Goal: Task Accomplishment & Management: Use online tool/utility

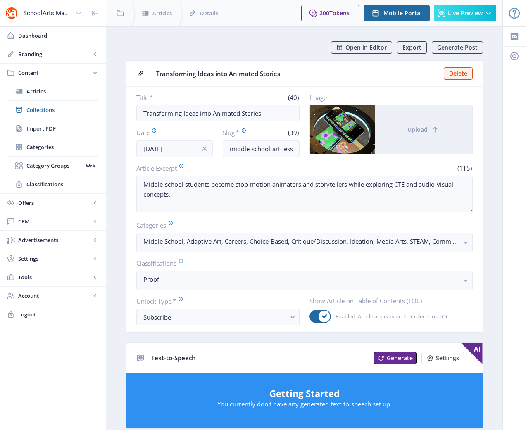
scroll to position [2, 0]
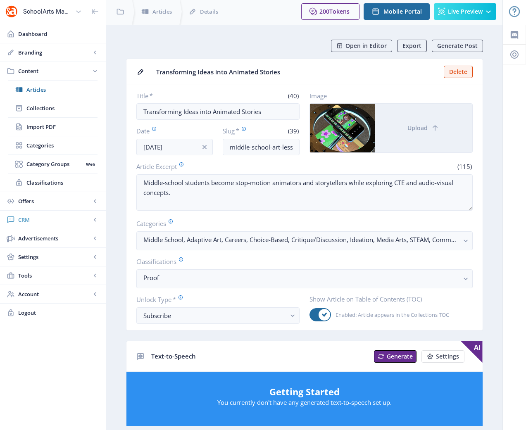
click at [23, 216] on span "CRM" at bounding box center [54, 220] width 73 height 8
click at [36, 128] on span "Readers" at bounding box center [61, 127] width 71 height 8
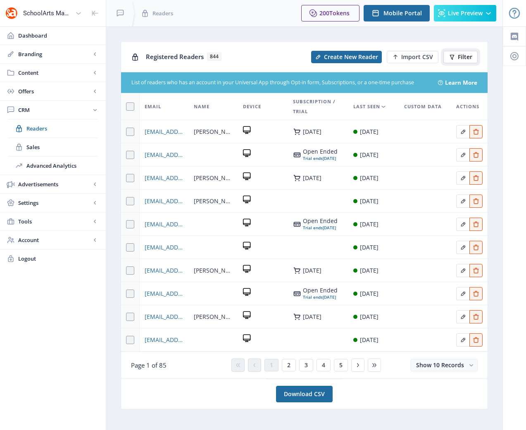
click at [459, 58] on span "Filter" at bounding box center [465, 57] width 14 height 7
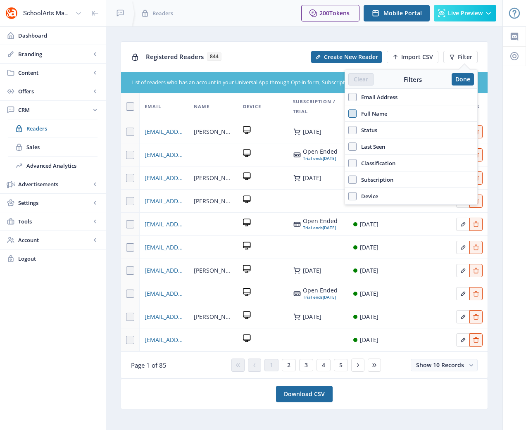
click at [353, 115] on span at bounding box center [352, 113] width 8 height 8
click at [349, 114] on input "Full Name" at bounding box center [348, 113] width 0 height 0
checkbox input "true"
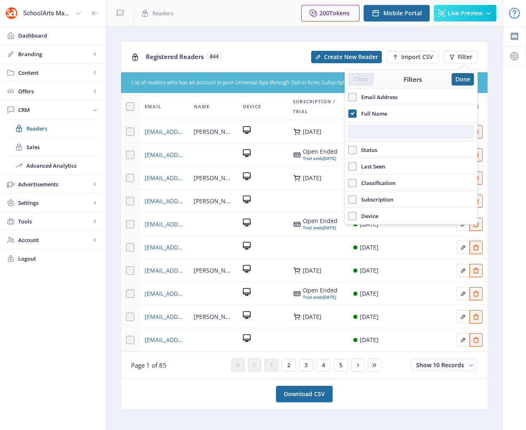
click at [364, 133] on input "text" at bounding box center [411, 131] width 126 height 13
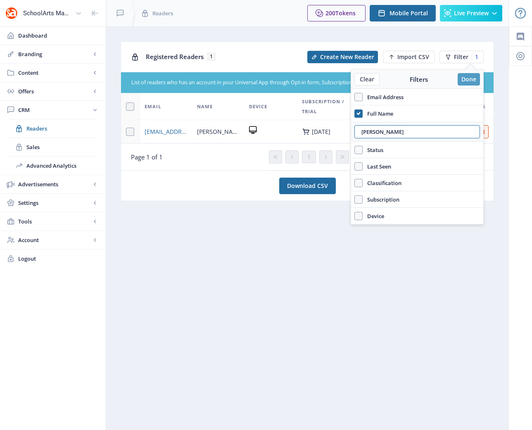
type input "[PERSON_NAME]"
click at [468, 77] on button "Done" at bounding box center [469, 79] width 22 height 12
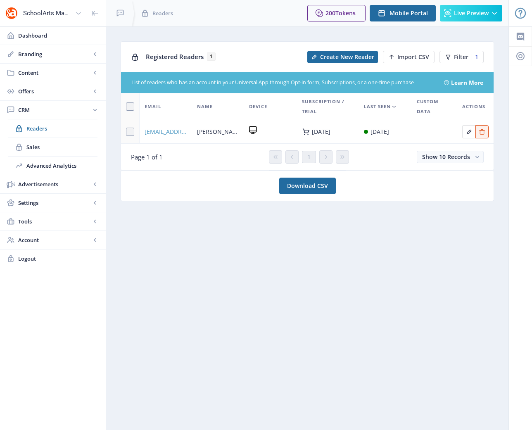
click at [162, 131] on span "[EMAIL_ADDRESS][DOMAIN_NAME]" at bounding box center [166, 132] width 43 height 10
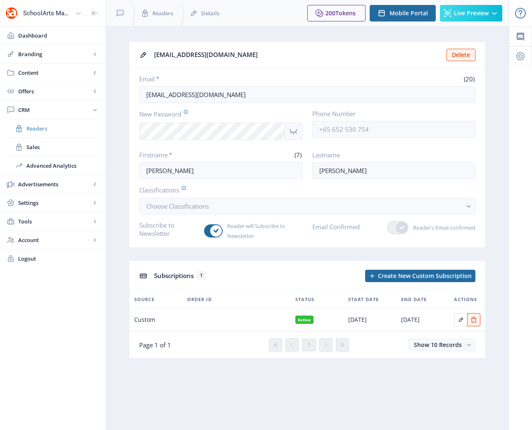
click at [32, 129] on span "Readers" at bounding box center [61, 128] width 71 height 8
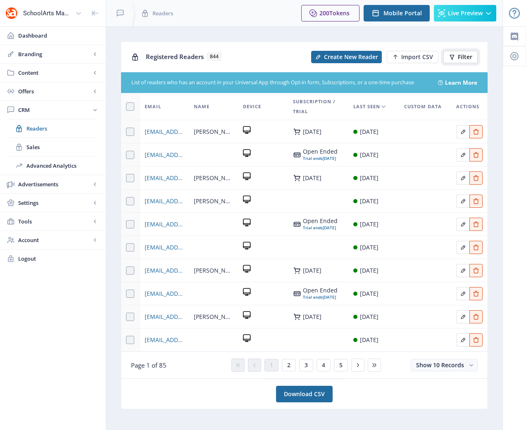
click at [468, 56] on span "Filter" at bounding box center [465, 57] width 14 height 7
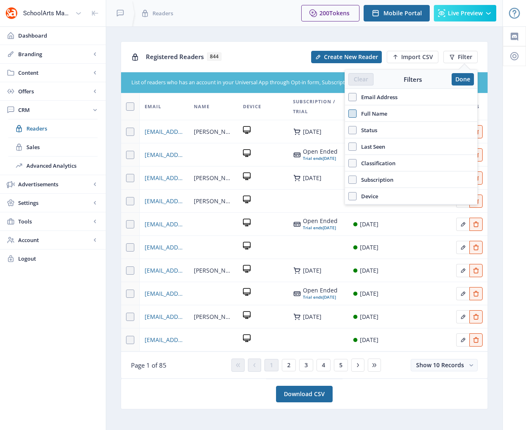
click at [352, 114] on span at bounding box center [352, 113] width 8 height 8
click at [349, 114] on input "Full Name" at bounding box center [348, 113] width 0 height 0
checkbox input "true"
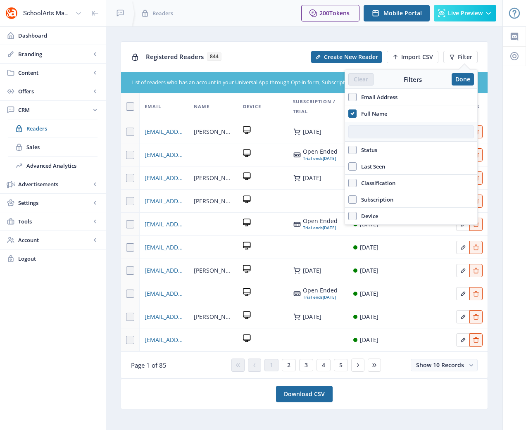
click at [392, 132] on input "text" at bounding box center [411, 131] width 126 height 13
type input "[PERSON_NAME]"
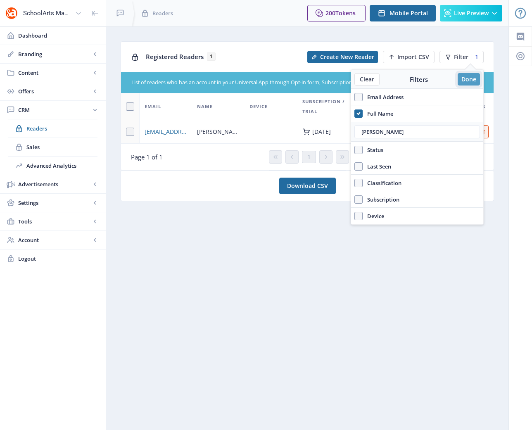
click at [475, 79] on button "Done" at bounding box center [469, 79] width 22 height 12
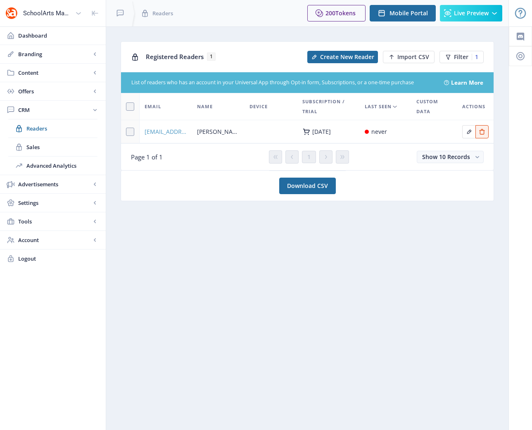
click at [165, 131] on span "[EMAIL_ADDRESS][DOMAIN_NAME]" at bounding box center [166, 132] width 43 height 10
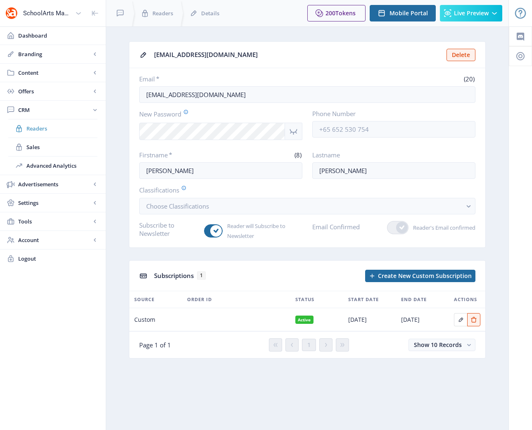
click at [39, 128] on span "Readers" at bounding box center [61, 128] width 71 height 8
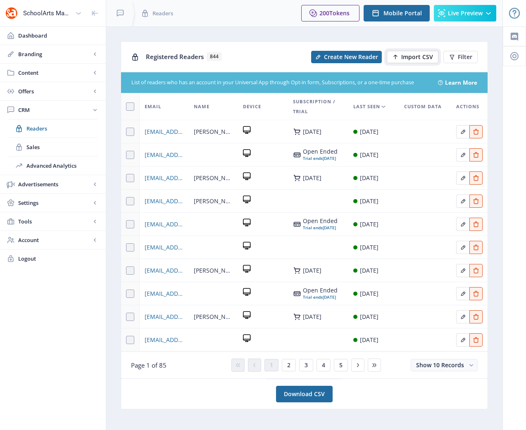
click at [407, 57] on span "Import CSV" at bounding box center [417, 57] width 32 height 7
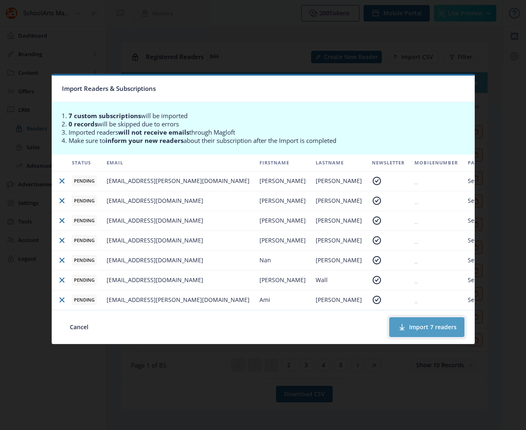
click at [417, 329] on button "Import 7 readers" at bounding box center [426, 327] width 75 height 20
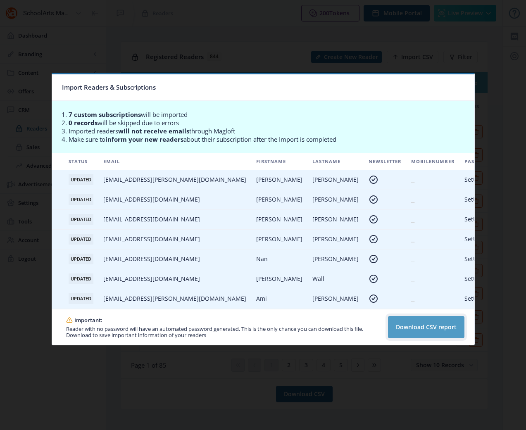
click at [401, 327] on button "Download CSV report" at bounding box center [426, 327] width 76 height 22
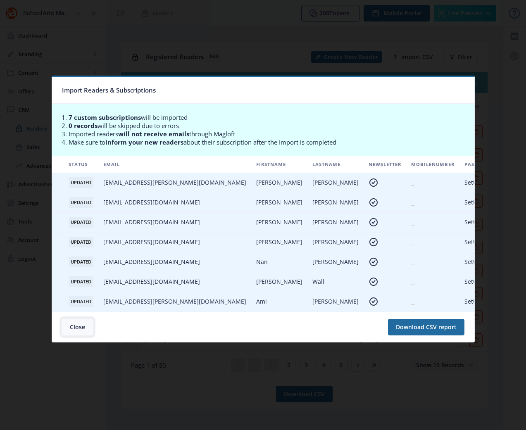
click at [81, 331] on button "Close" at bounding box center [77, 327] width 31 height 17
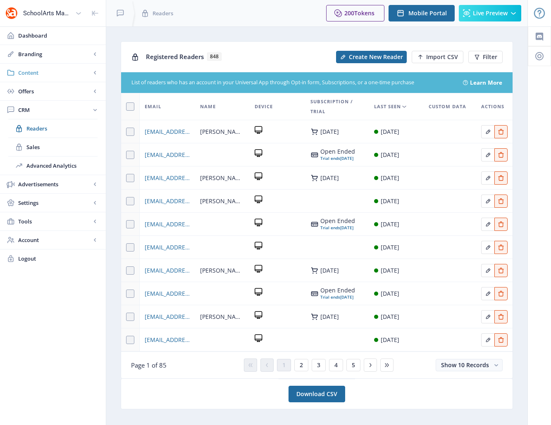
click at [37, 75] on span "Content" at bounding box center [54, 73] width 73 height 8
click at [45, 109] on span "Collections" at bounding box center [61, 110] width 71 height 8
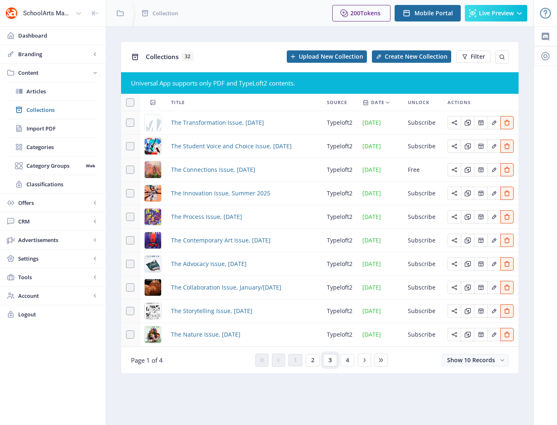
click at [331, 359] on span "3" at bounding box center [329, 360] width 3 height 7
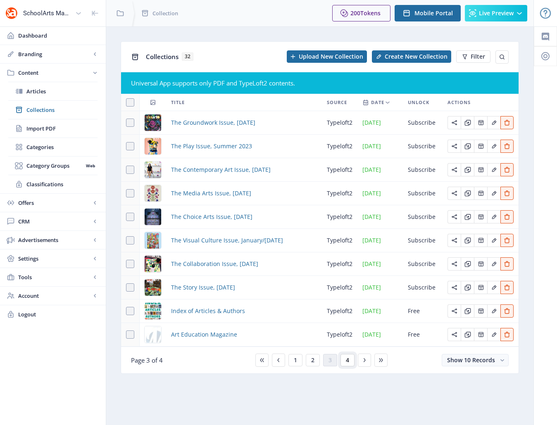
click at [348, 361] on span "4" at bounding box center [347, 360] width 3 height 7
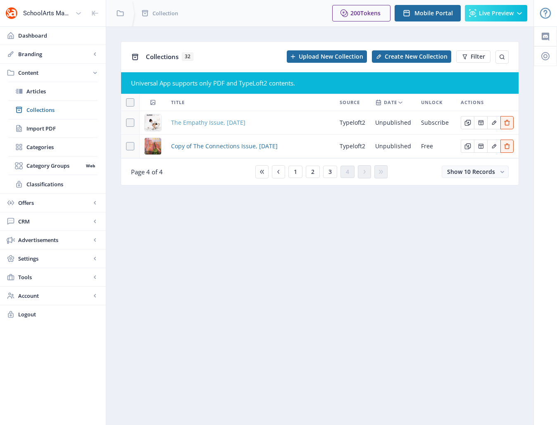
click at [213, 122] on span "The Empathy Issue, [DATE]" at bounding box center [208, 123] width 74 height 10
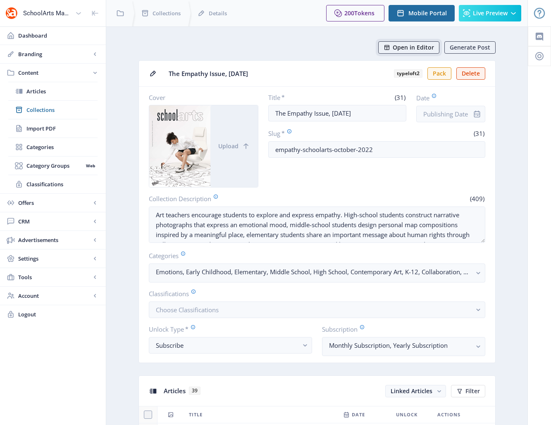
click at [412, 49] on span "Open in Editor" at bounding box center [412, 47] width 41 height 7
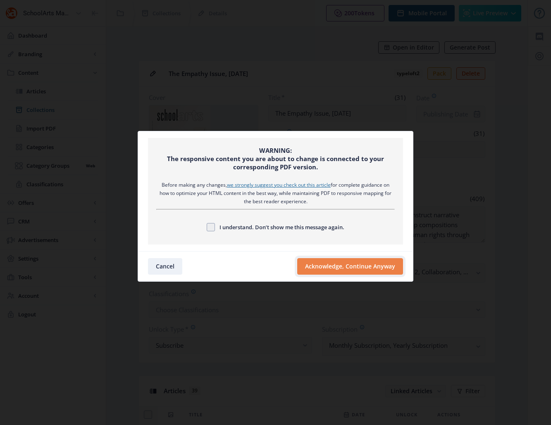
click at [331, 271] on button "Acknowledge, Continue Anyway" at bounding box center [350, 266] width 106 height 17
